Goal: Information Seeking & Learning: Check status

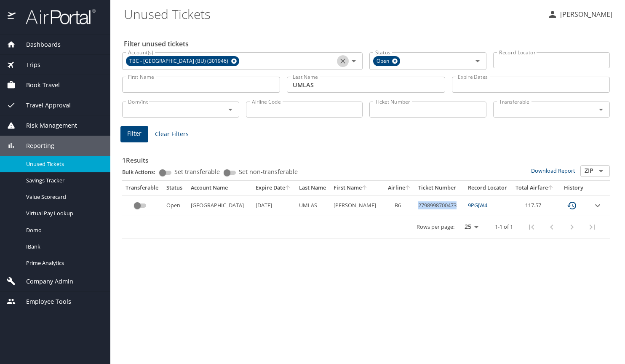
click at [341, 64] on icon "Clear" at bounding box center [343, 61] width 8 height 8
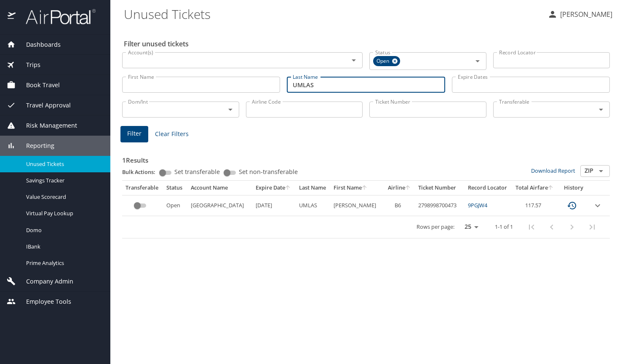
drag, startPoint x: 316, startPoint y: 87, endPoint x: 278, endPoint y: 88, distance: 38.3
click at [278, 88] on div "First Name First Name Last Name [PERSON_NAME] Last Name Expire Dates Expire Dat…" at bounding box center [366, 85] width 494 height 30
type input "YAP"
click at [194, 84] on input "First Name" at bounding box center [201, 85] width 158 height 16
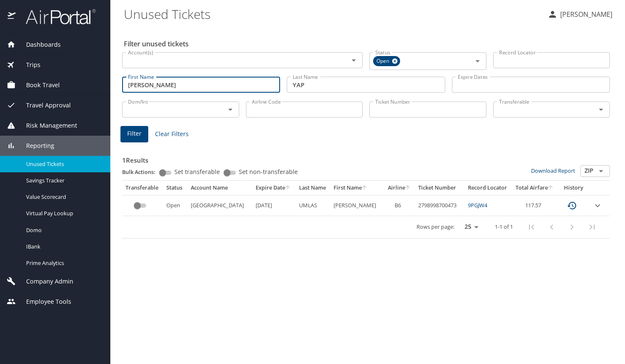
type input "[PERSON_NAME]"
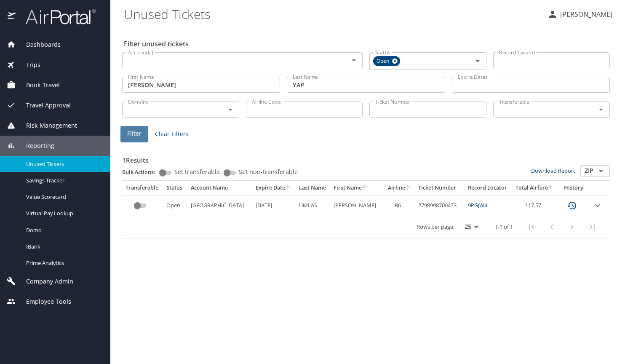
click at [134, 134] on span "Filter" at bounding box center [134, 133] width 14 height 11
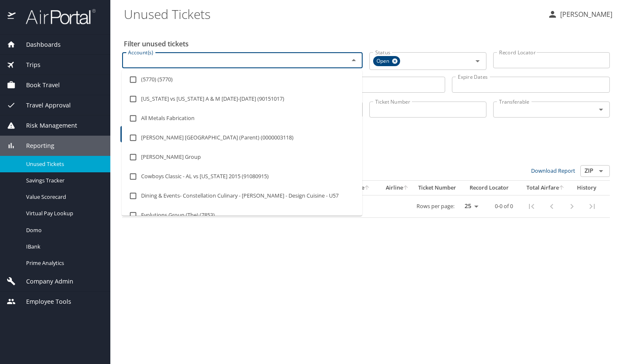
click at [171, 60] on input "Account(s)" at bounding box center [230, 60] width 211 height 11
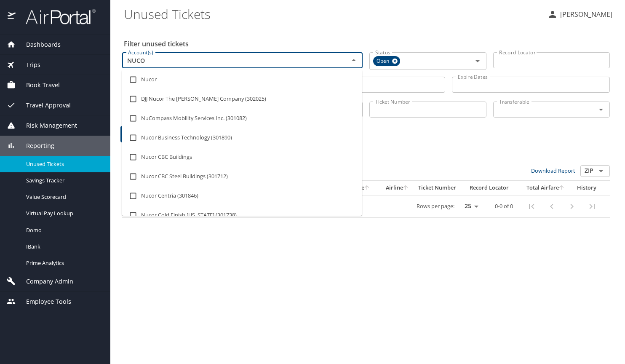
type input "NUCOR"
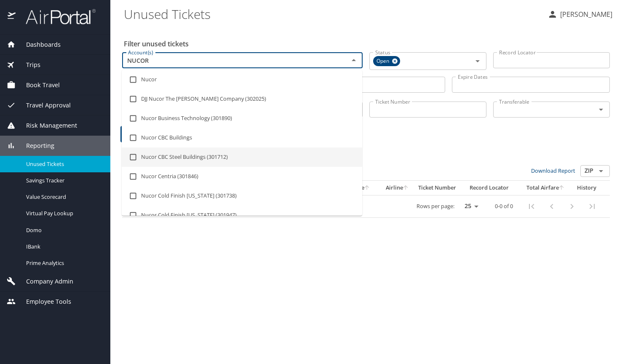
click at [205, 158] on li "Nucor CBC Steel Buildings (301712)" at bounding box center [242, 156] width 240 height 19
checkbox input "true"
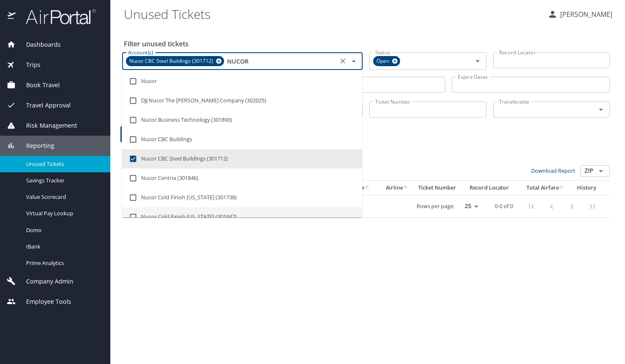
type input "NUCOR"
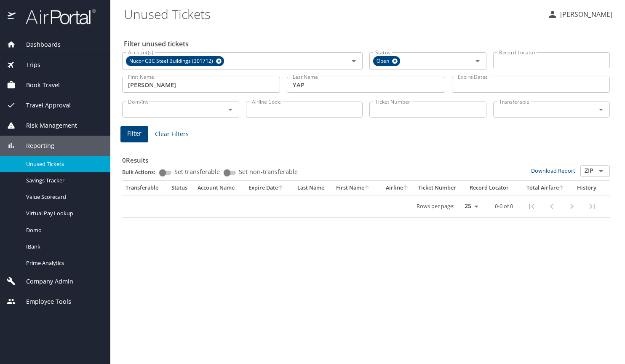
click at [189, 300] on div "Filter unused tickets Account(s) Nucor CBC Steel Buildings (301712) Account(s) …" at bounding box center [368, 195] width 488 height 337
click at [134, 136] on span "Filter" at bounding box center [134, 133] width 14 height 11
click at [512, 261] on div "Filter unused tickets Account(s) Nucor CBC Steel Buildings (301712) Account(s) …" at bounding box center [368, 195] width 488 height 337
click at [340, 63] on icon "Clear" at bounding box center [343, 61] width 8 height 8
click at [137, 135] on span "Filter" at bounding box center [134, 133] width 14 height 11
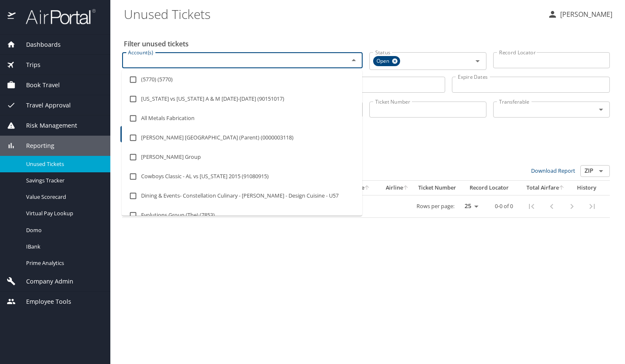
click at [208, 63] on input "Account(s)" at bounding box center [230, 60] width 211 height 11
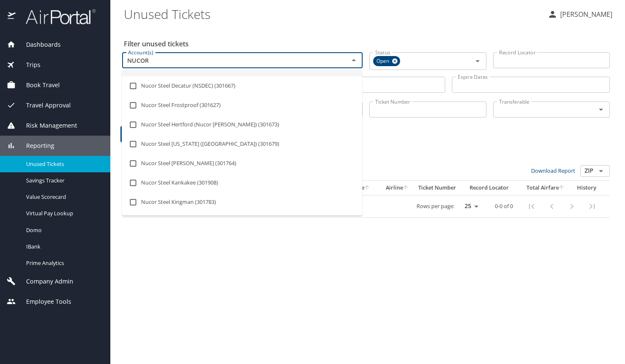
scroll to position [589, 0]
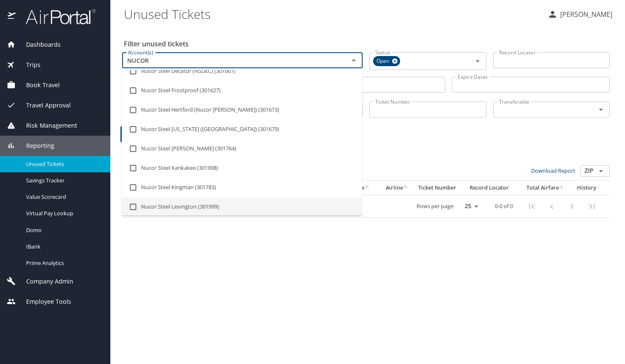
type input "NUCOR"
